Goal: Information Seeking & Learning: Find specific fact

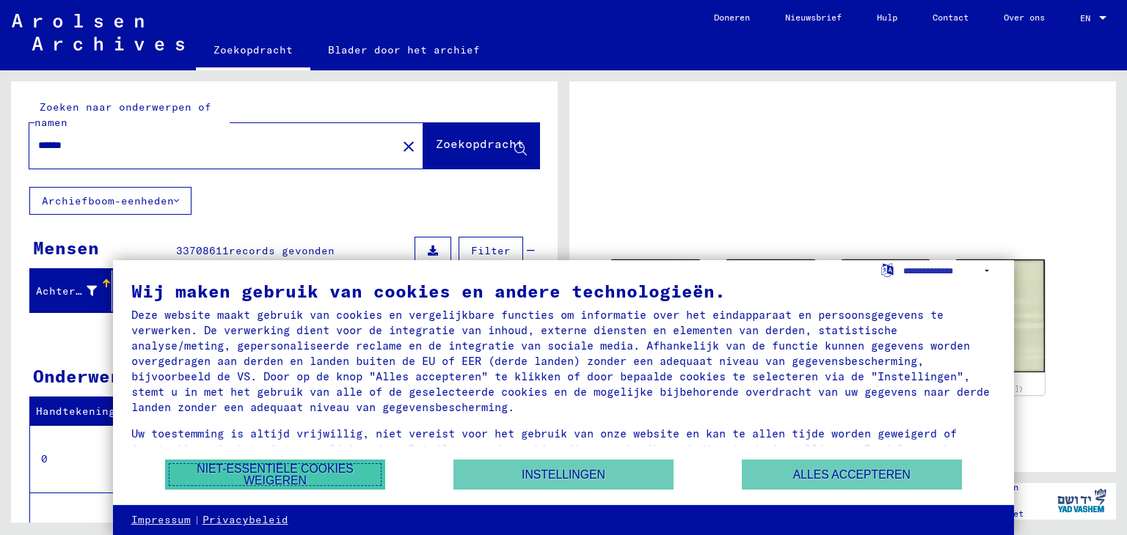
click at [241, 471] on font "Niet-essentiële cookies weigeren" at bounding box center [275, 475] width 157 height 24
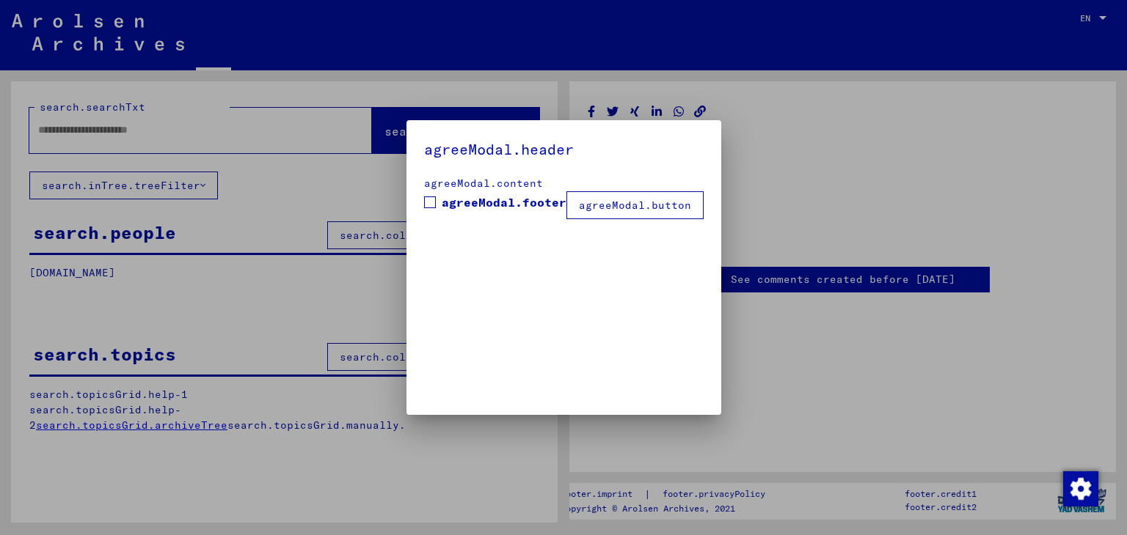
type input "******"
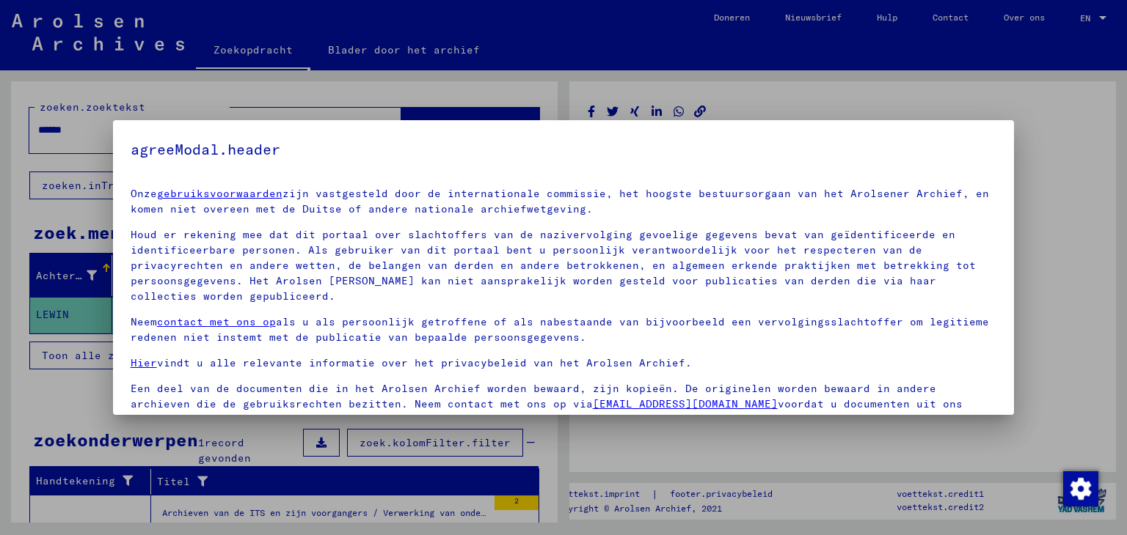
click at [1072, 362] on div at bounding box center [563, 267] width 1127 height 535
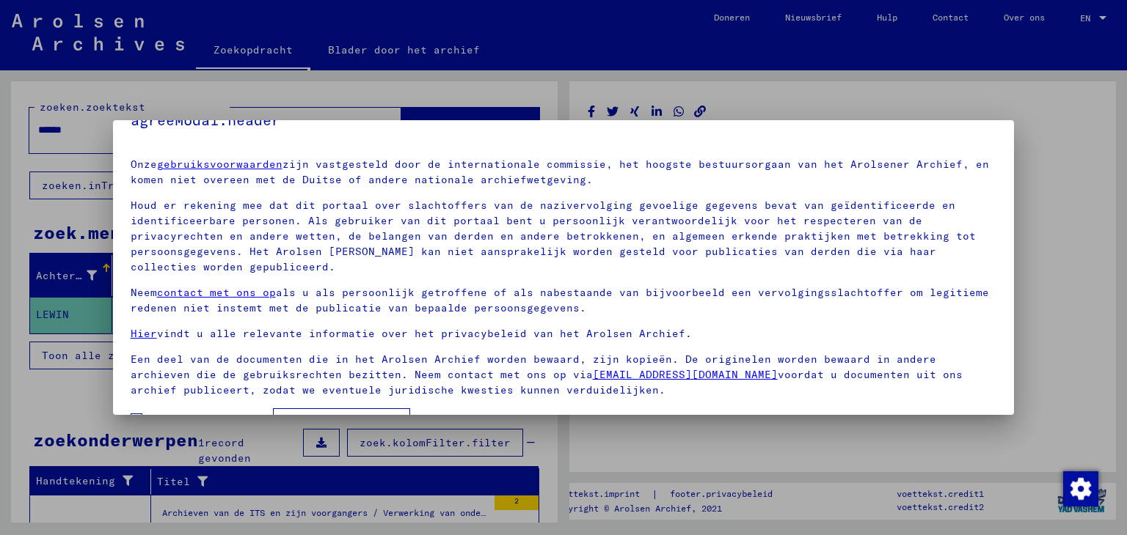
scroll to position [53, 0]
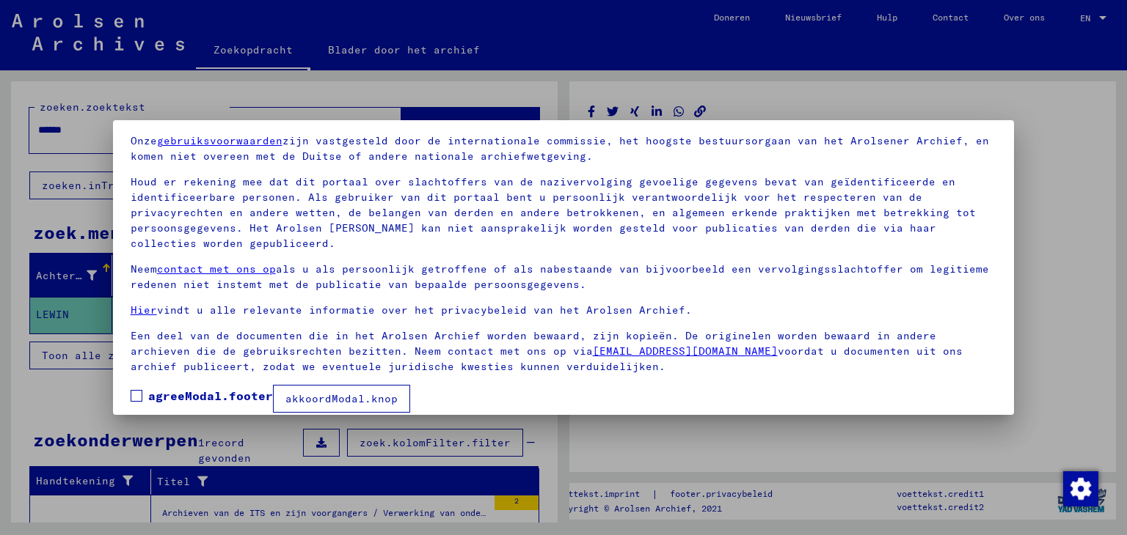
click at [323, 392] on font "akkoordModal.knop" at bounding box center [341, 398] width 112 height 13
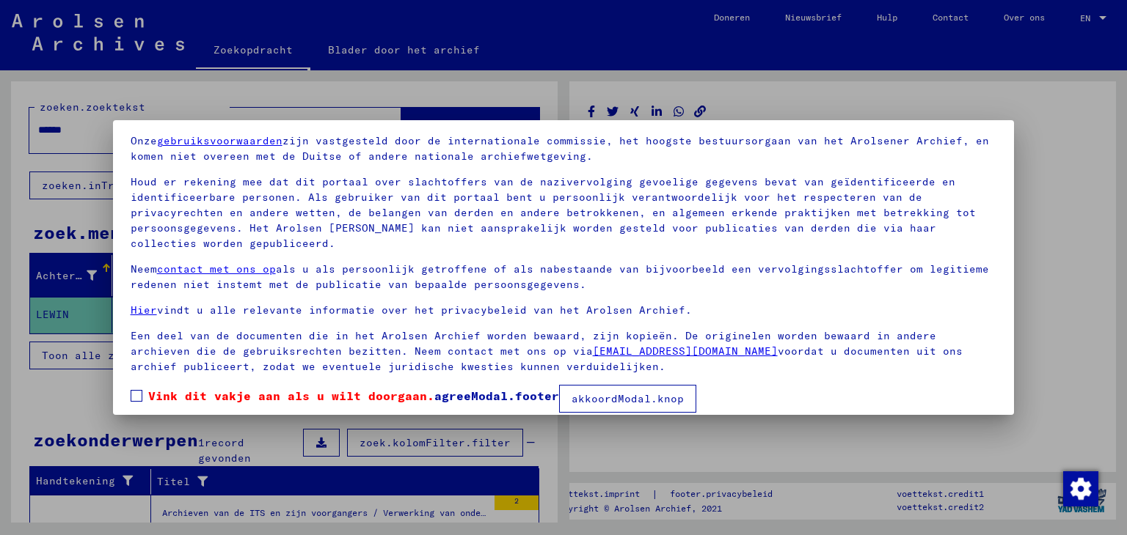
click at [136, 390] on span at bounding box center [137, 396] width 12 height 12
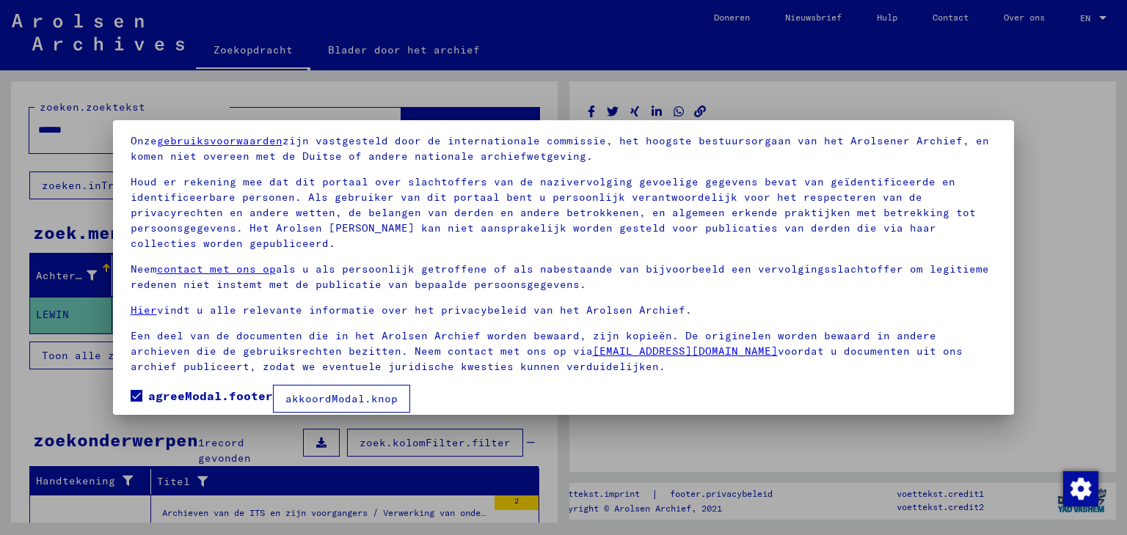
click at [334, 392] on button "akkoordModal.knop" at bounding box center [341, 399] width 137 height 28
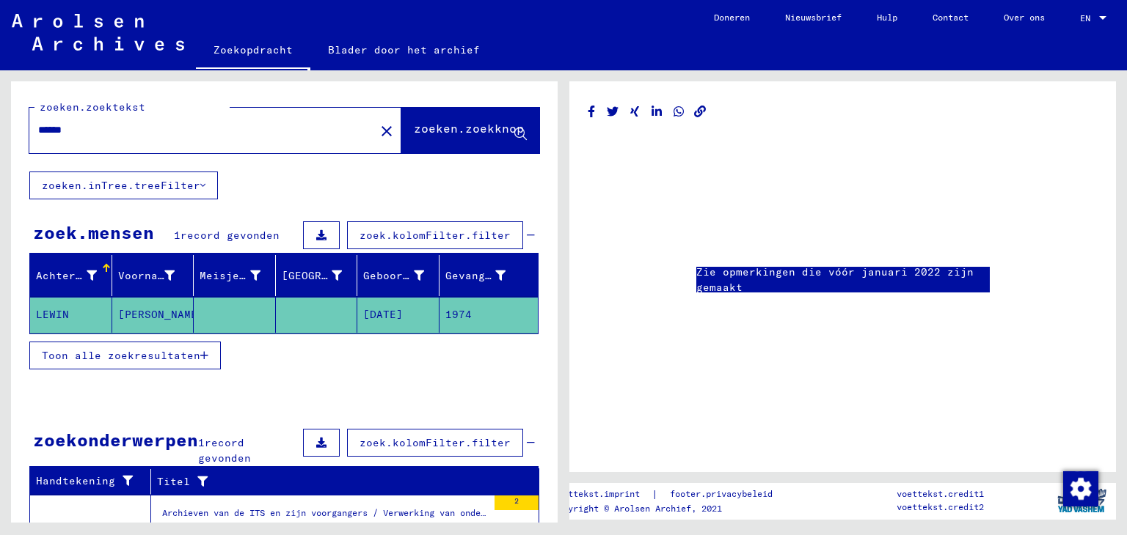
click at [162, 359] on font "Toon alle zoekresultaten" at bounding box center [121, 355] width 158 height 13
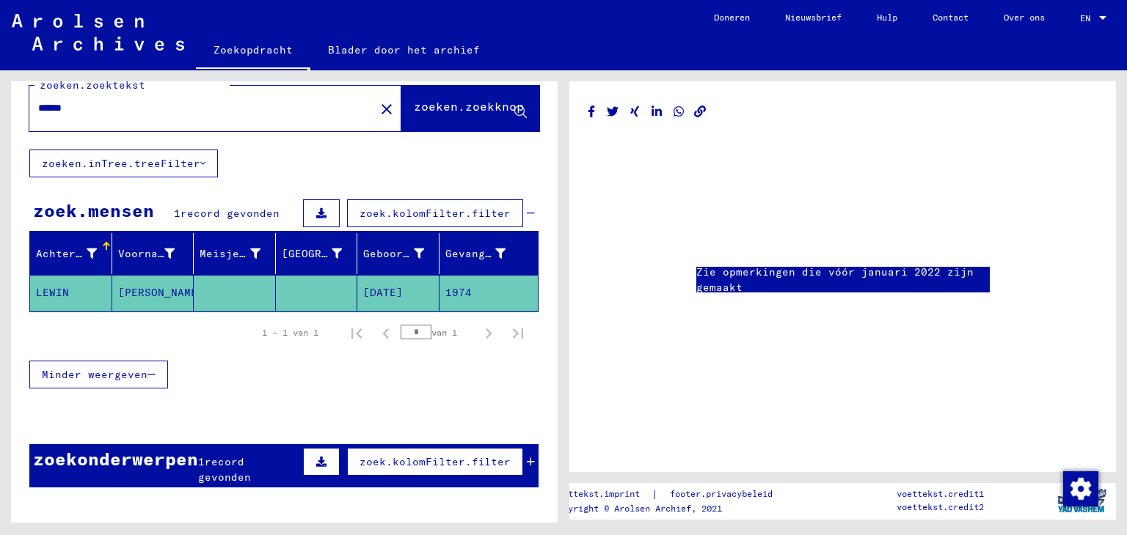
scroll to position [0, 0]
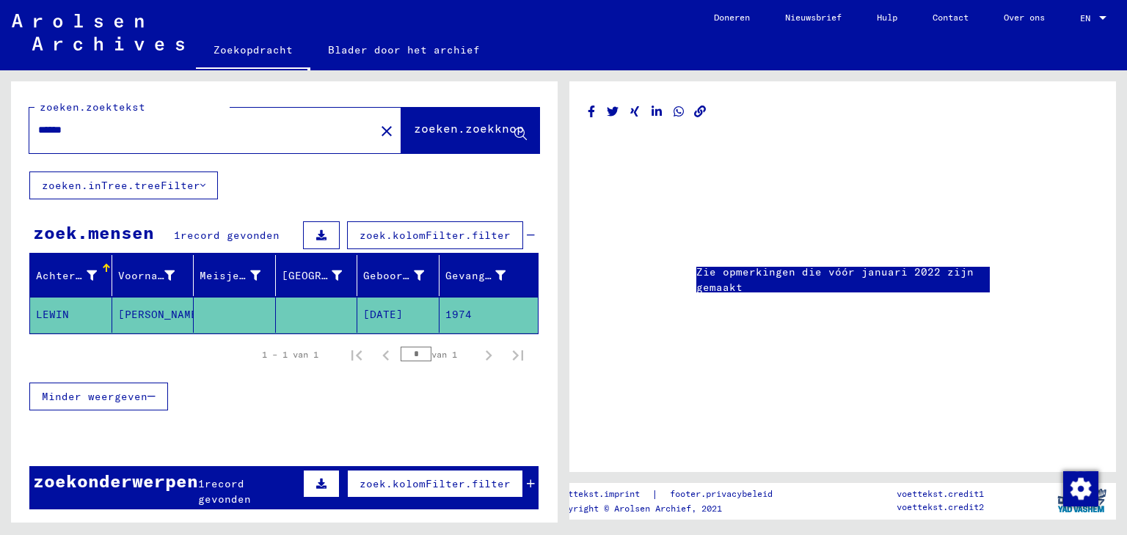
click at [325, 238] on icon at bounding box center [321, 235] width 10 height 10
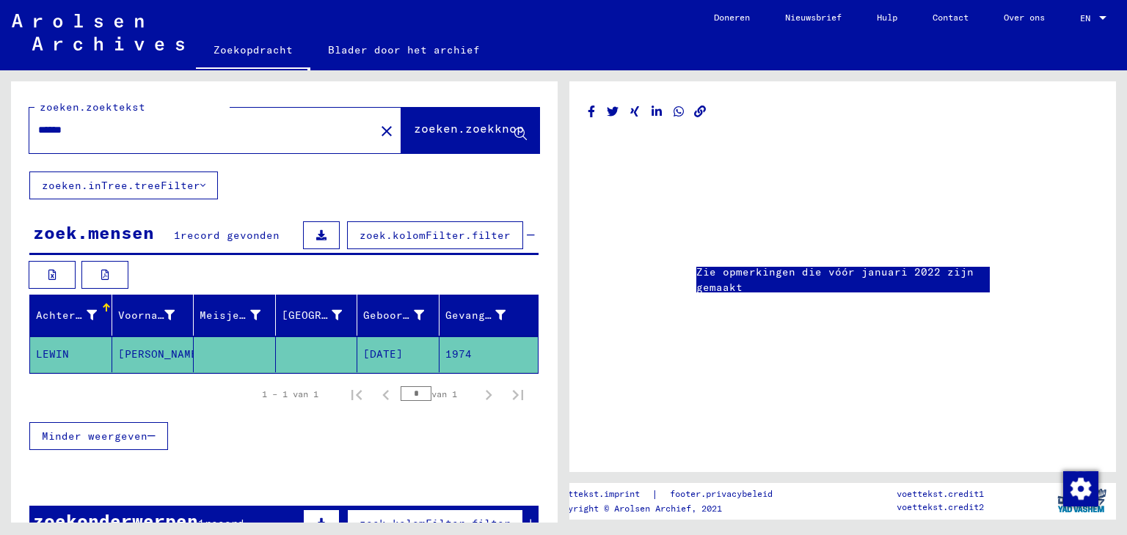
click at [325, 238] on icon at bounding box center [321, 235] width 10 height 10
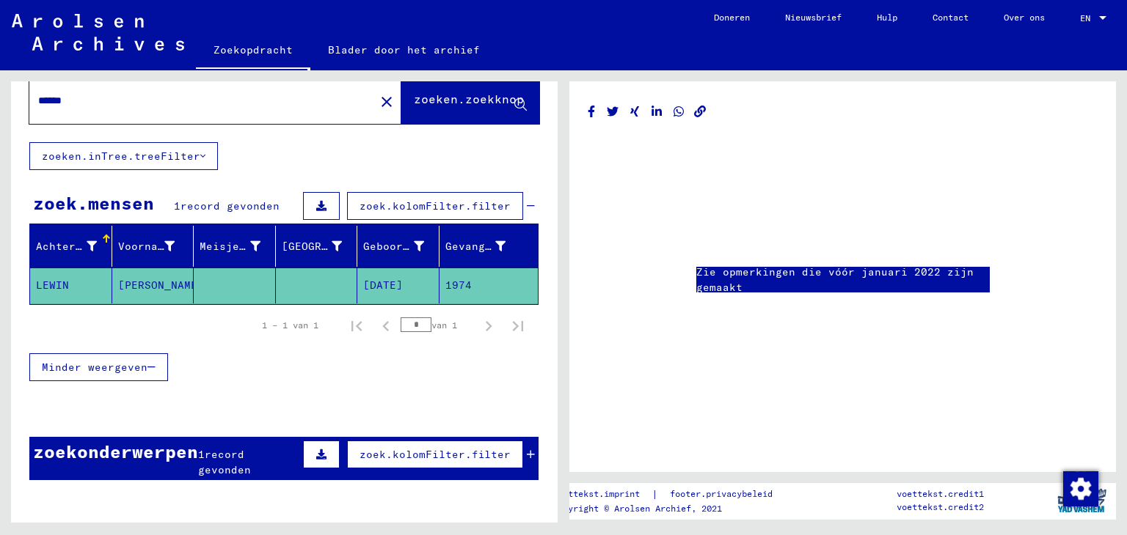
scroll to position [109, 0]
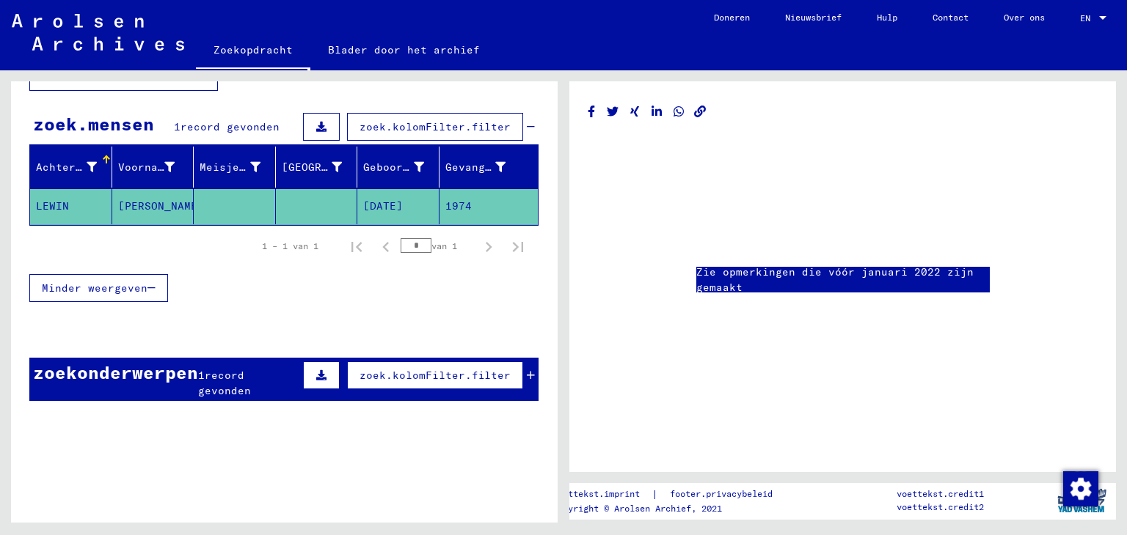
click at [329, 379] on button at bounding box center [321, 376] width 37 height 28
click at [90, 418] on button at bounding box center [104, 421] width 47 height 28
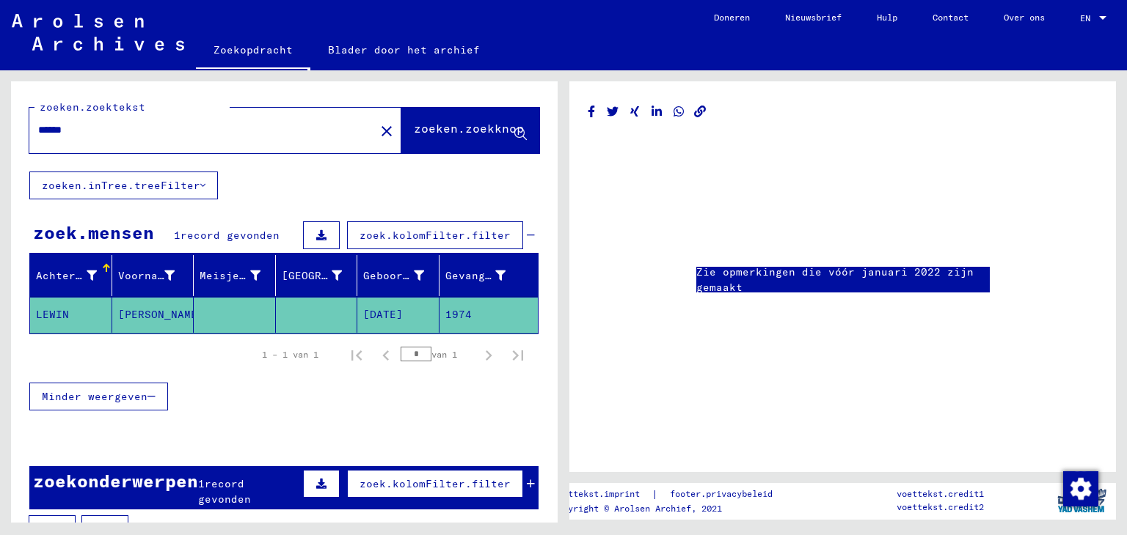
scroll to position [0, 0]
